Goal: Task Accomplishment & Management: Complete application form

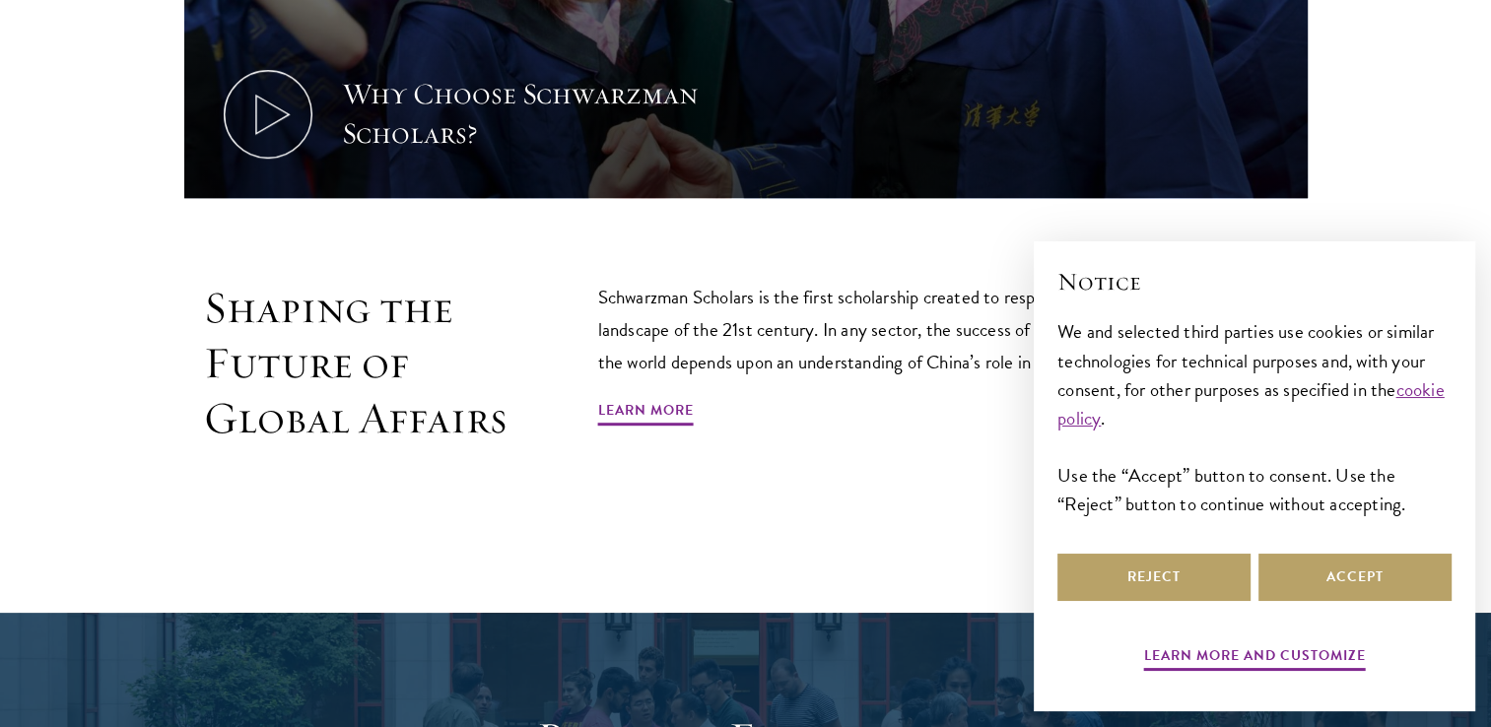
scroll to position [1058, 0]
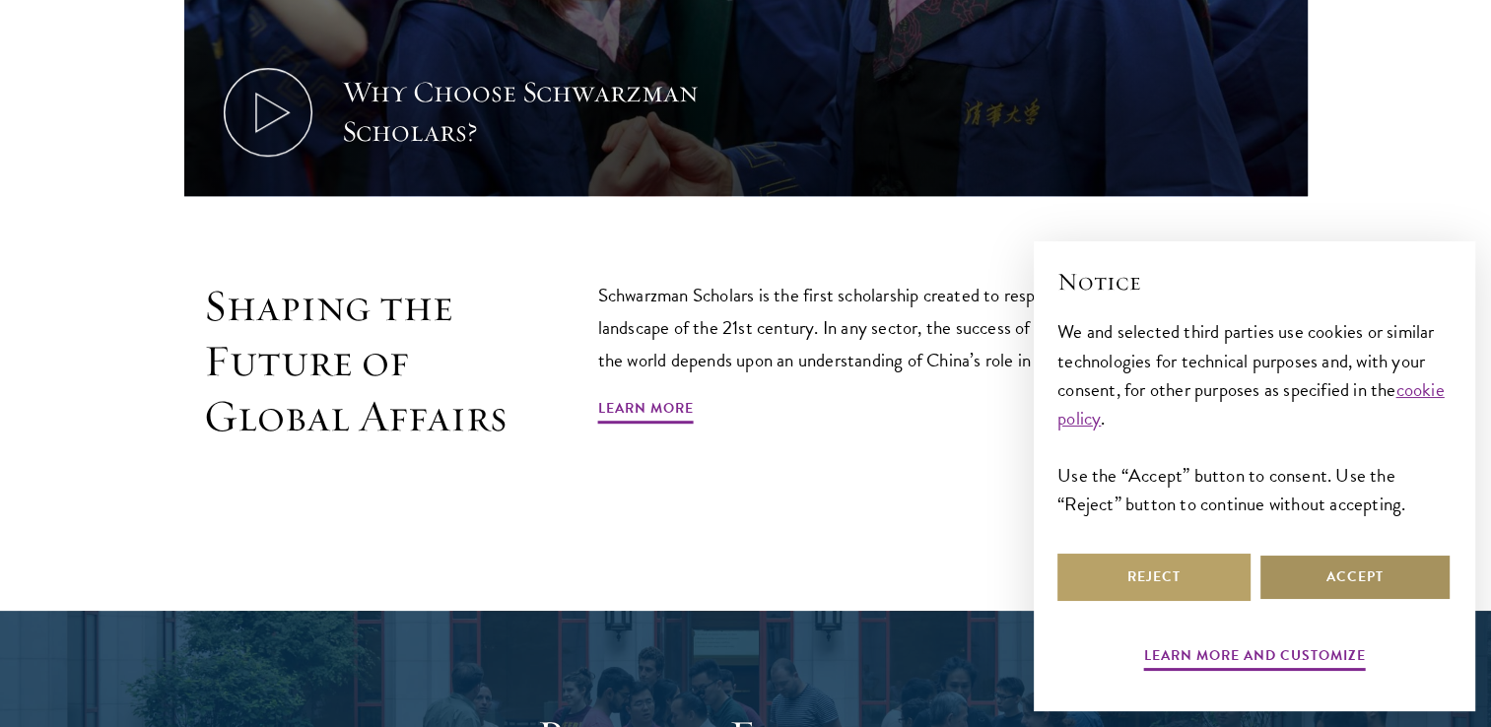
click at [1356, 585] on button "Accept" at bounding box center [1354, 577] width 193 height 47
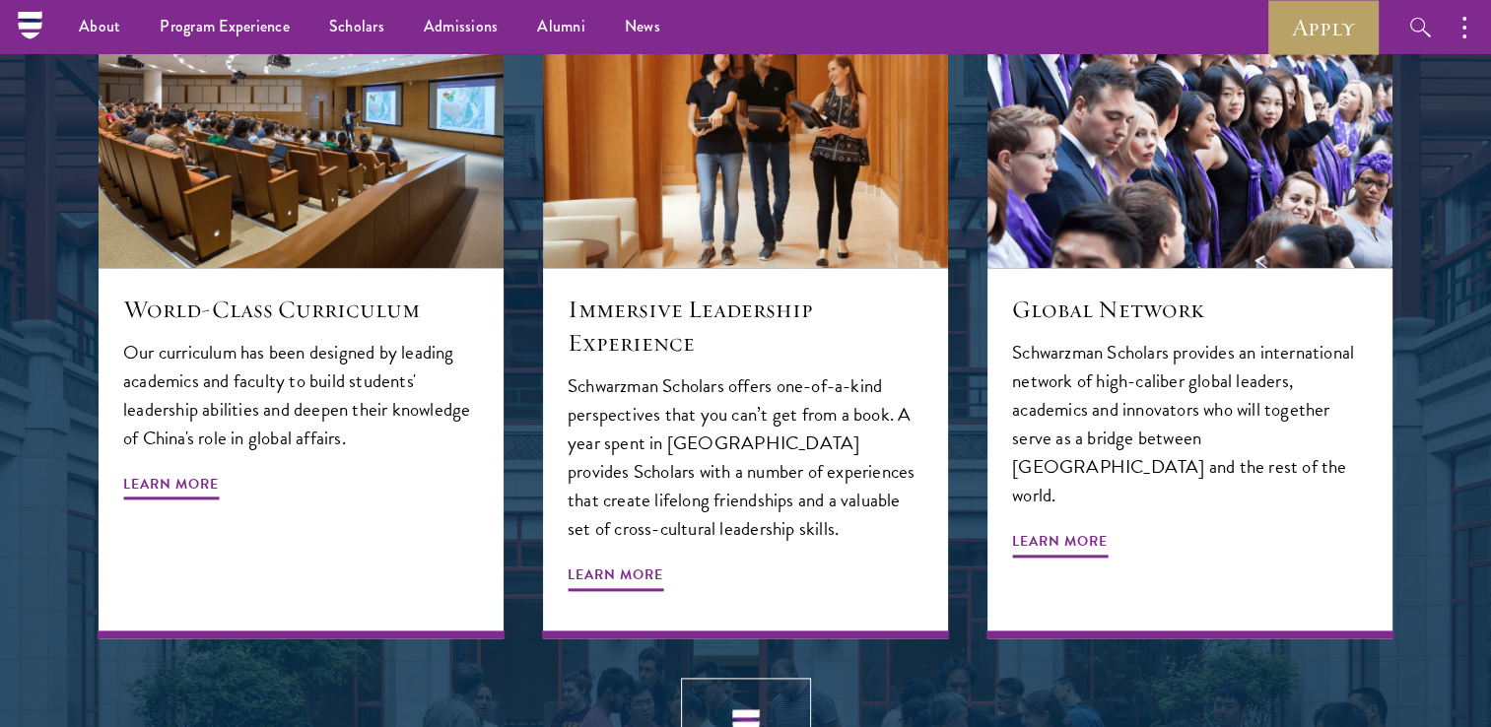
scroll to position [2081, 0]
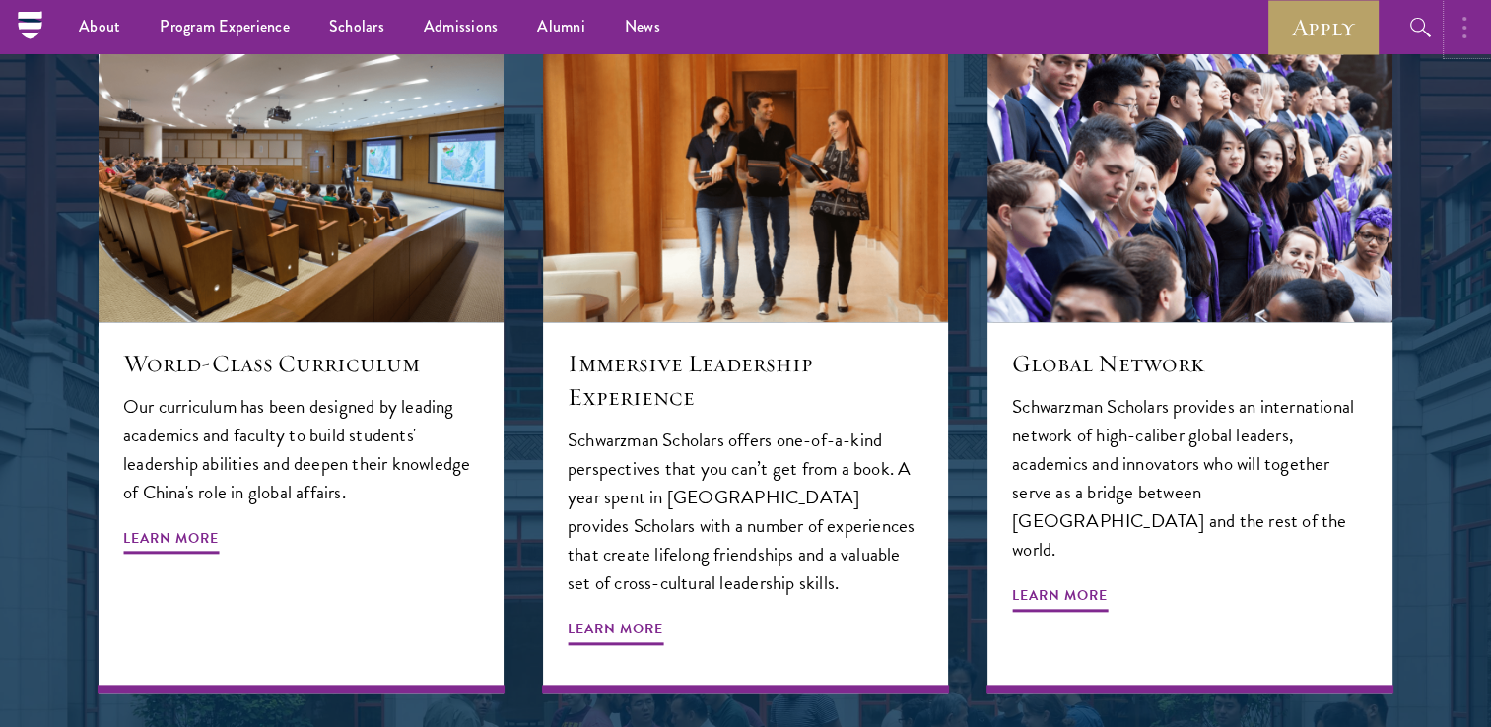
click at [1458, 9] on button "button" at bounding box center [1468, 27] width 43 height 54
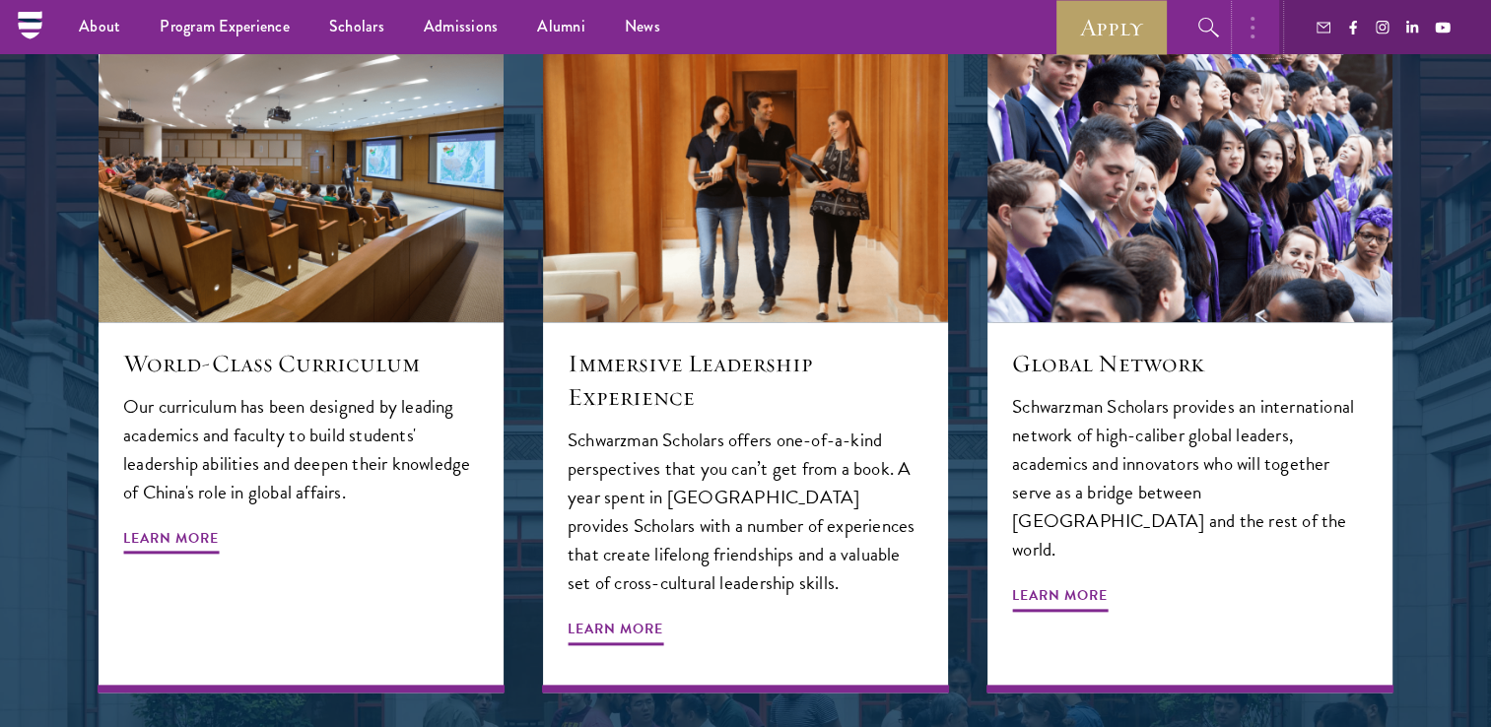
click at [1251, 23] on icon "button" at bounding box center [1252, 28] width 4 height 24
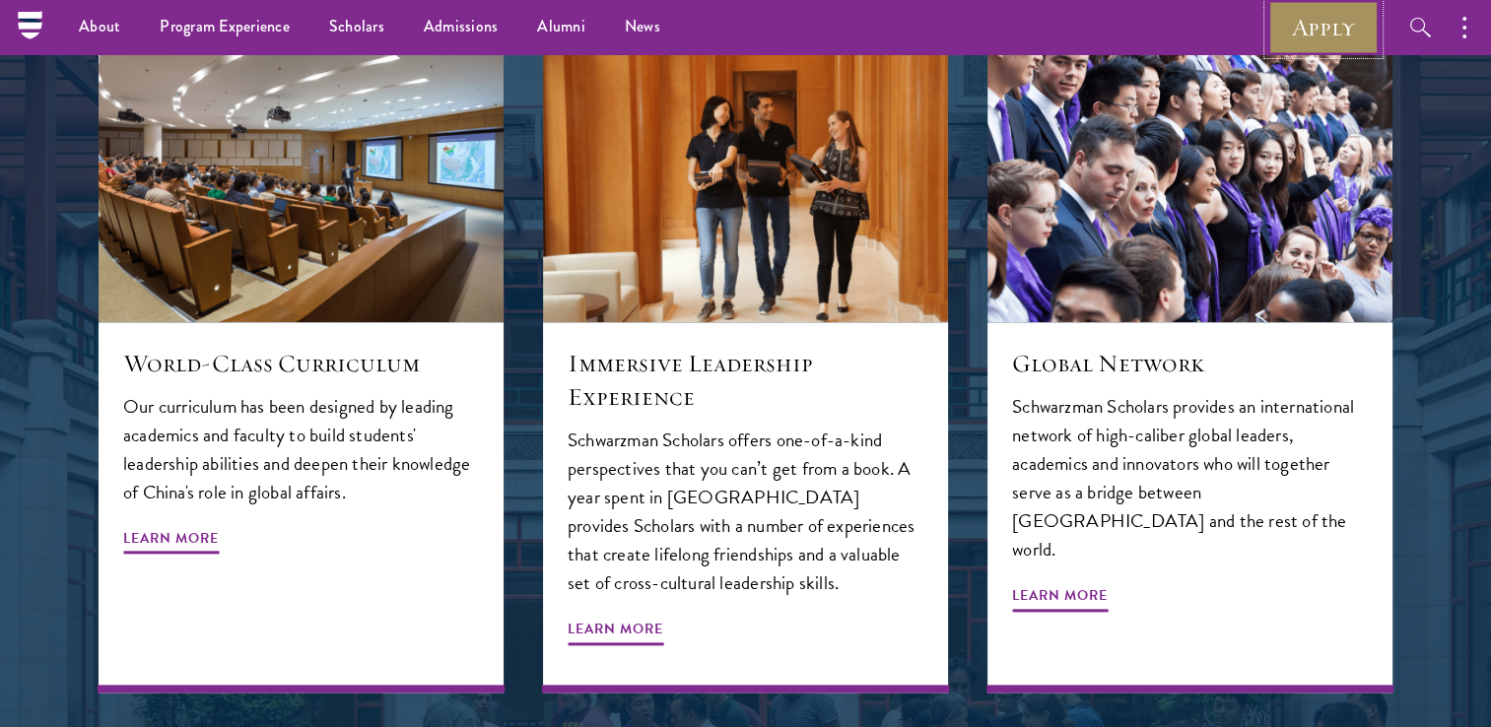
click at [1320, 25] on link "Apply" at bounding box center [1323, 27] width 110 height 54
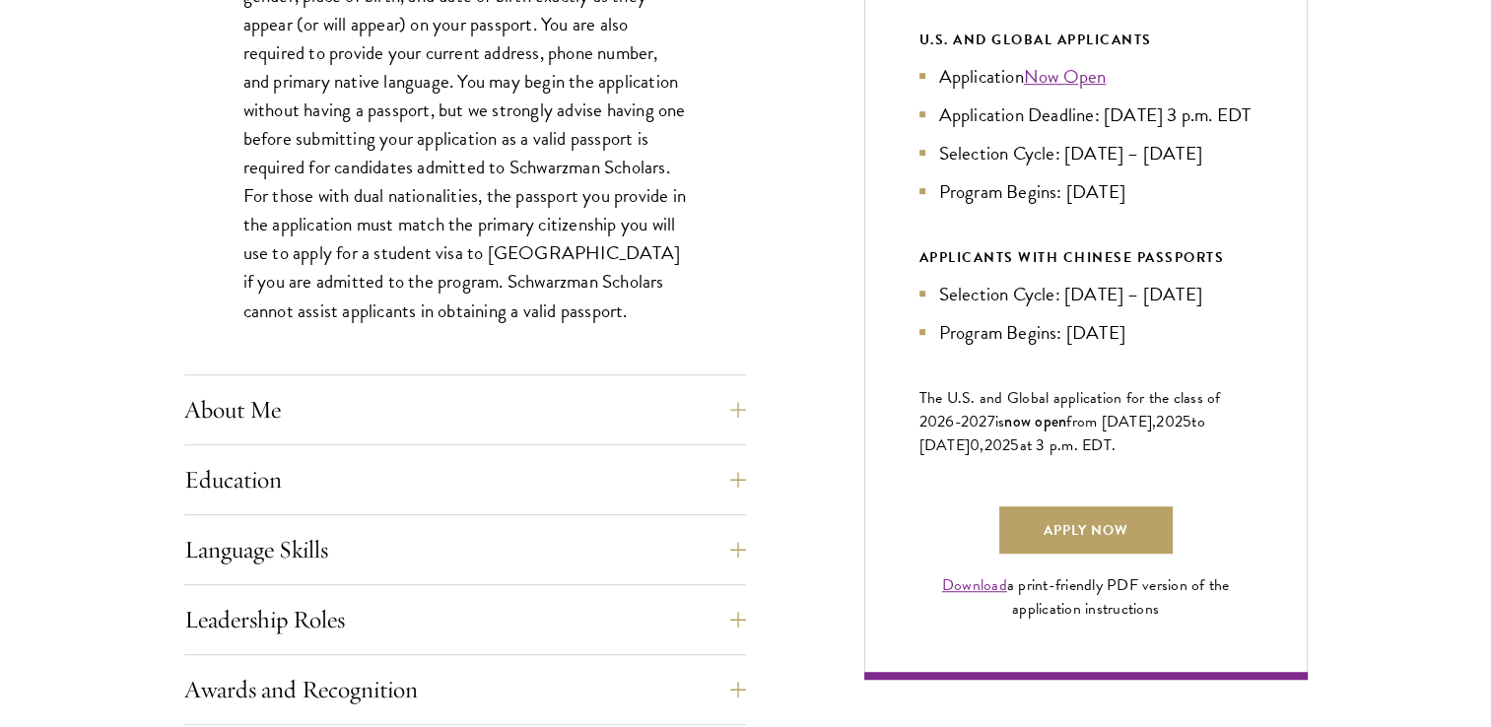
scroll to position [1091, 0]
click at [636, 545] on button "Language Skills" at bounding box center [480, 548] width 562 height 47
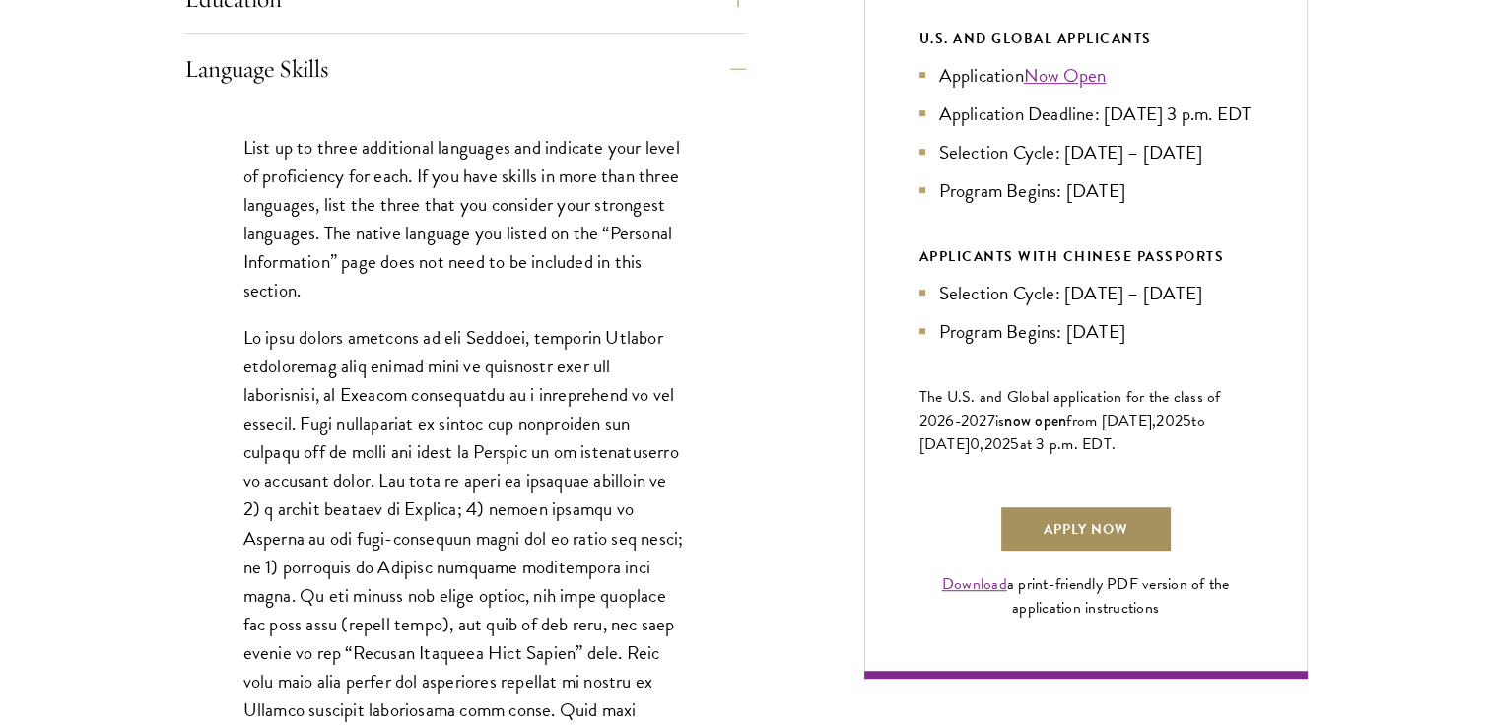
click at [1096, 553] on link "Apply Now" at bounding box center [1085, 528] width 173 height 47
